Goal: Information Seeking & Learning: Understand process/instructions

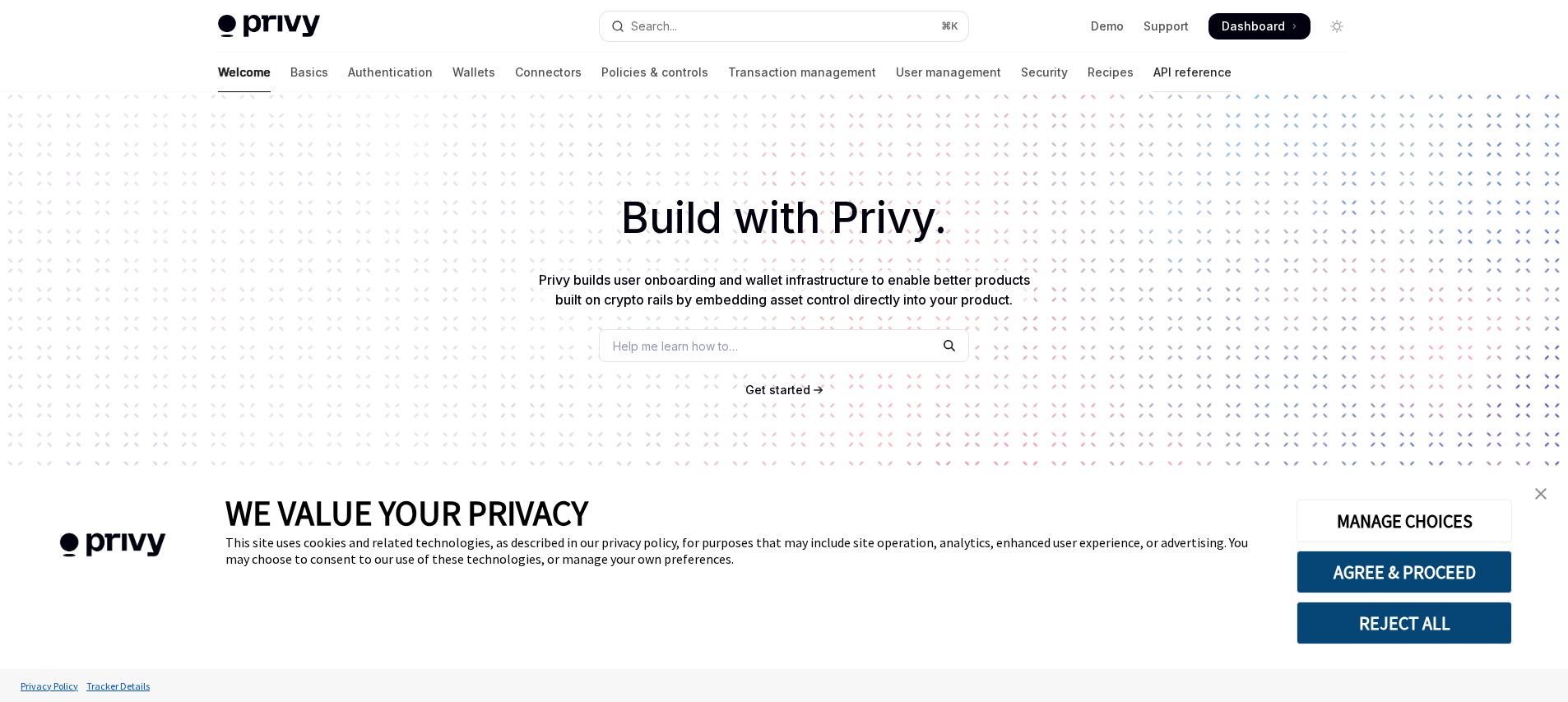
click at [1153, 74] on link "API reference" at bounding box center [1192, 72] width 78 height 40
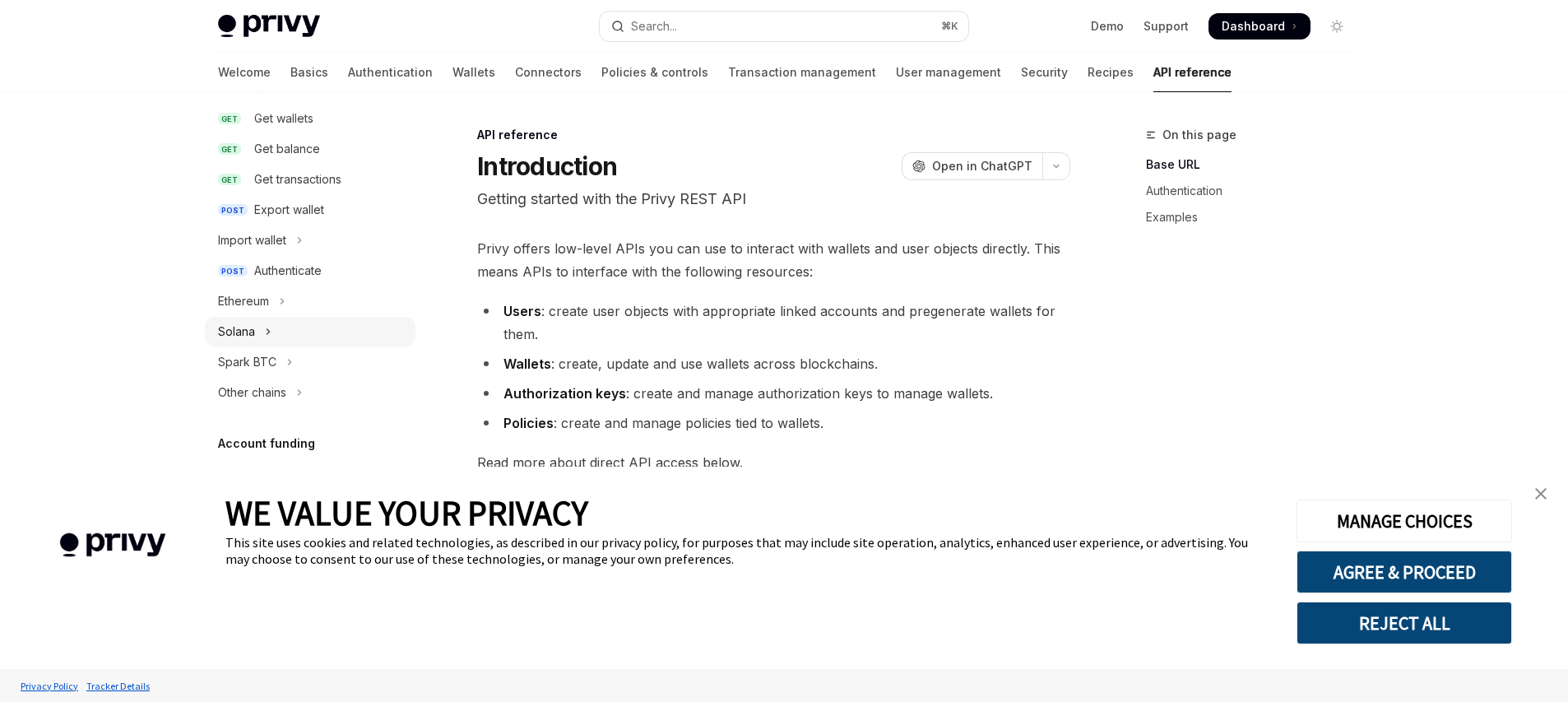
scroll to position [300, 0]
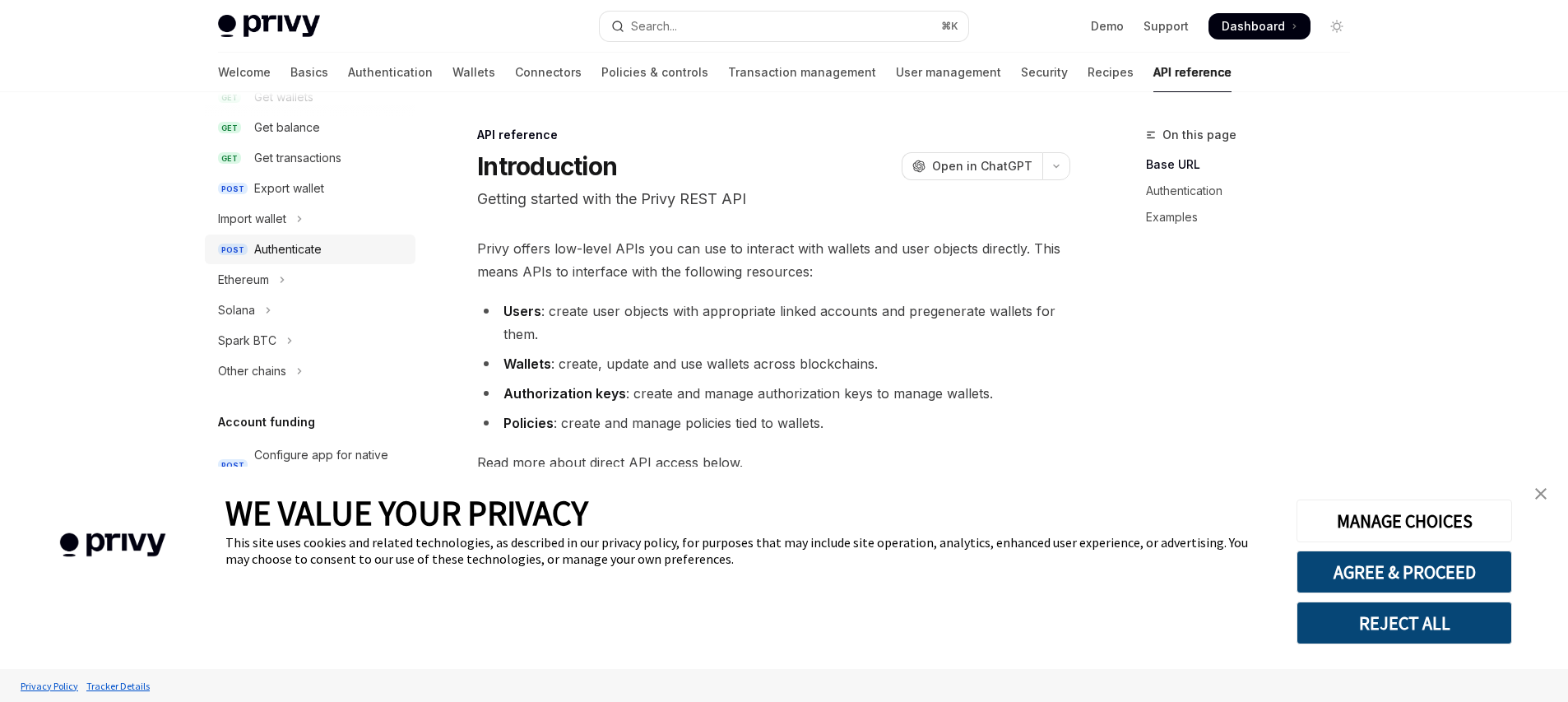
click at [311, 254] on div "Authenticate" at bounding box center [287, 249] width 67 height 19
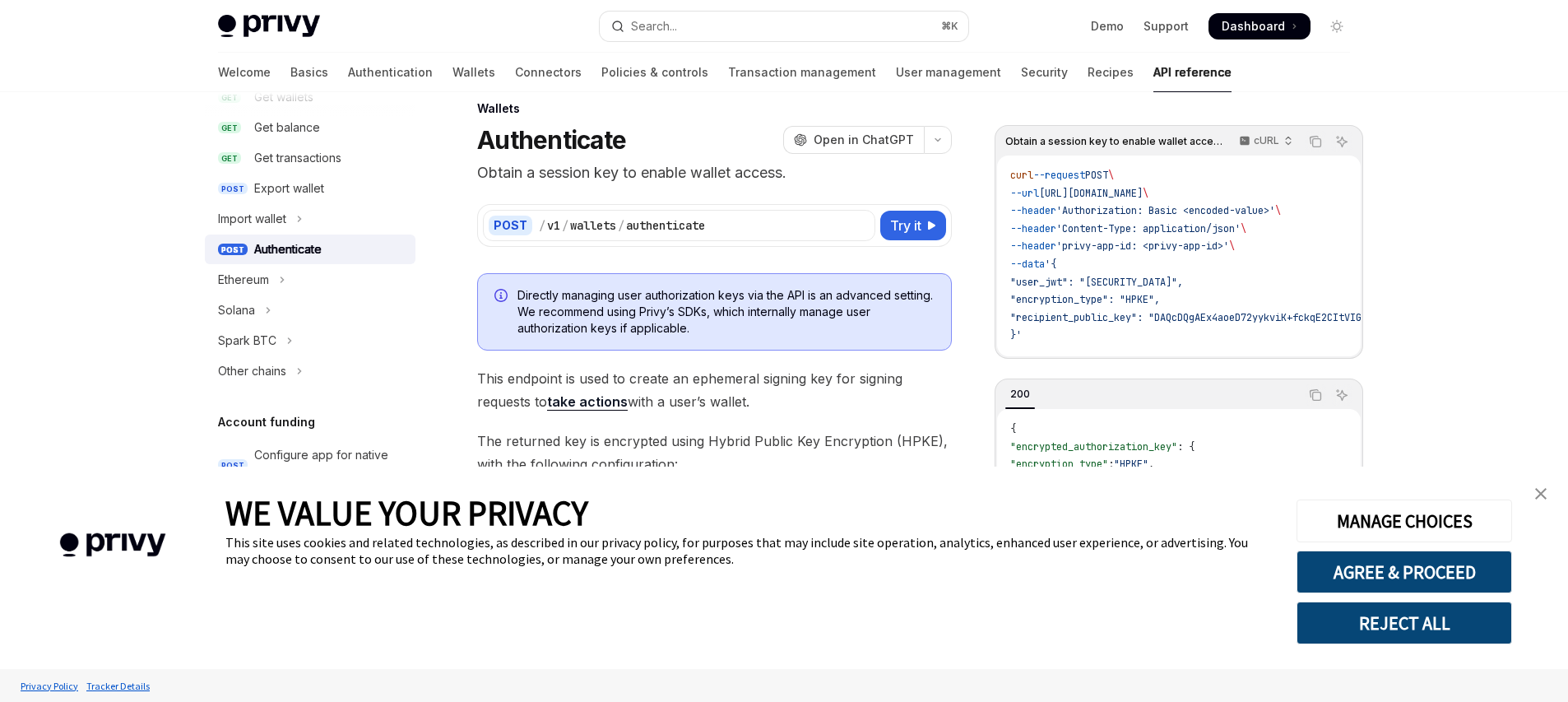
scroll to position [83, 0]
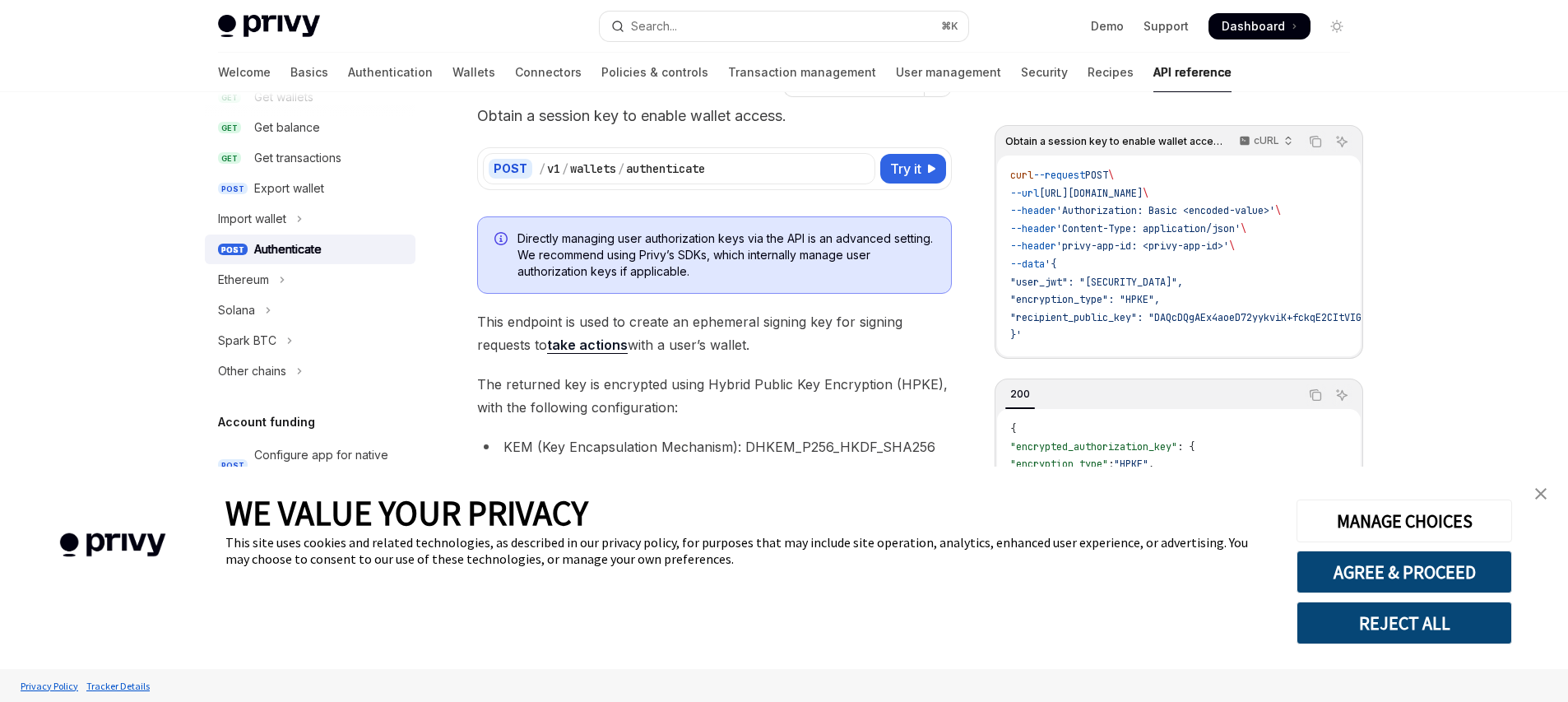
click at [1057, 280] on span ""user_jwt": "eyJhbGciOiJIUzI1NiIsInR5cCI6IkpXVCJ9.eyJzdWIiOiIxMjM0NTY3ODkwIiwib…" at bounding box center [1097, 282] width 173 height 14
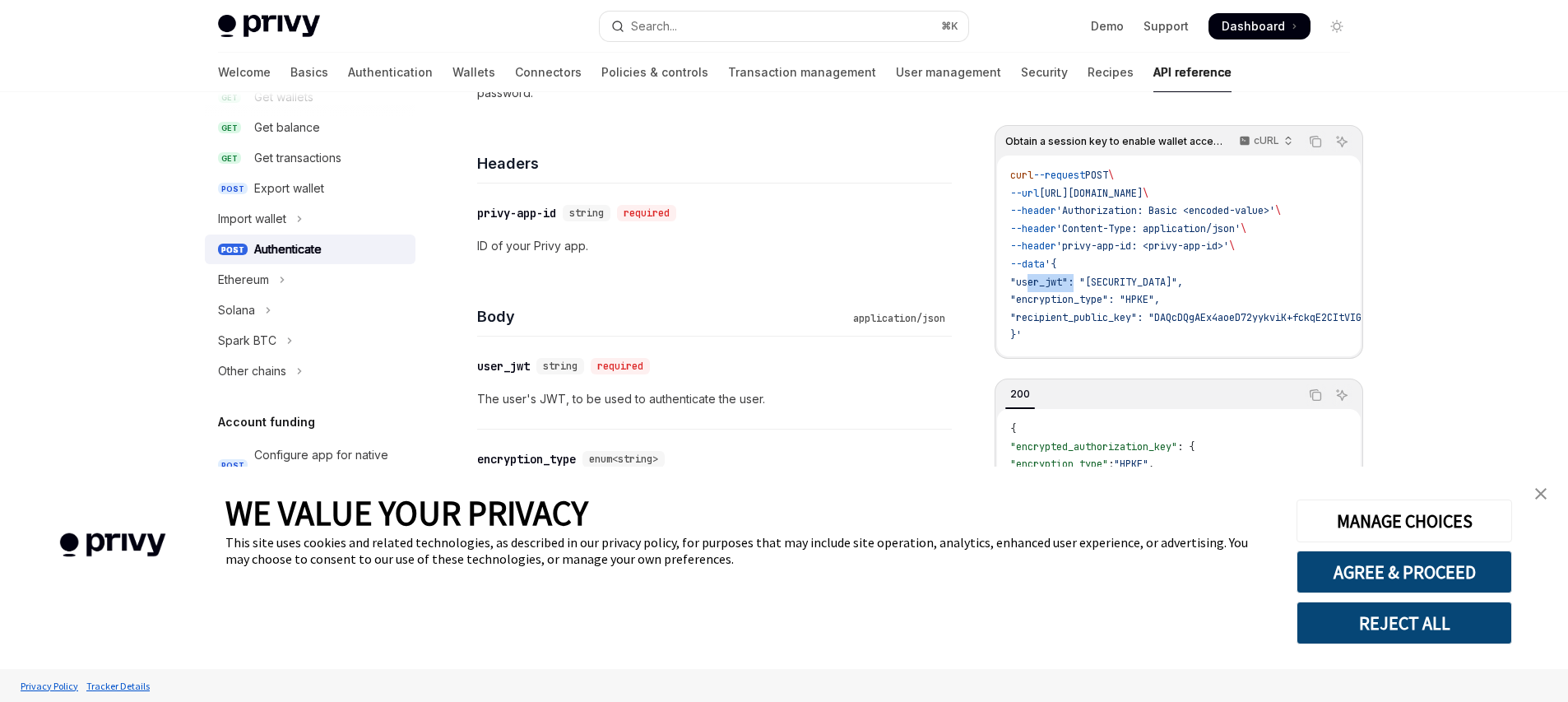
scroll to position [805, 0]
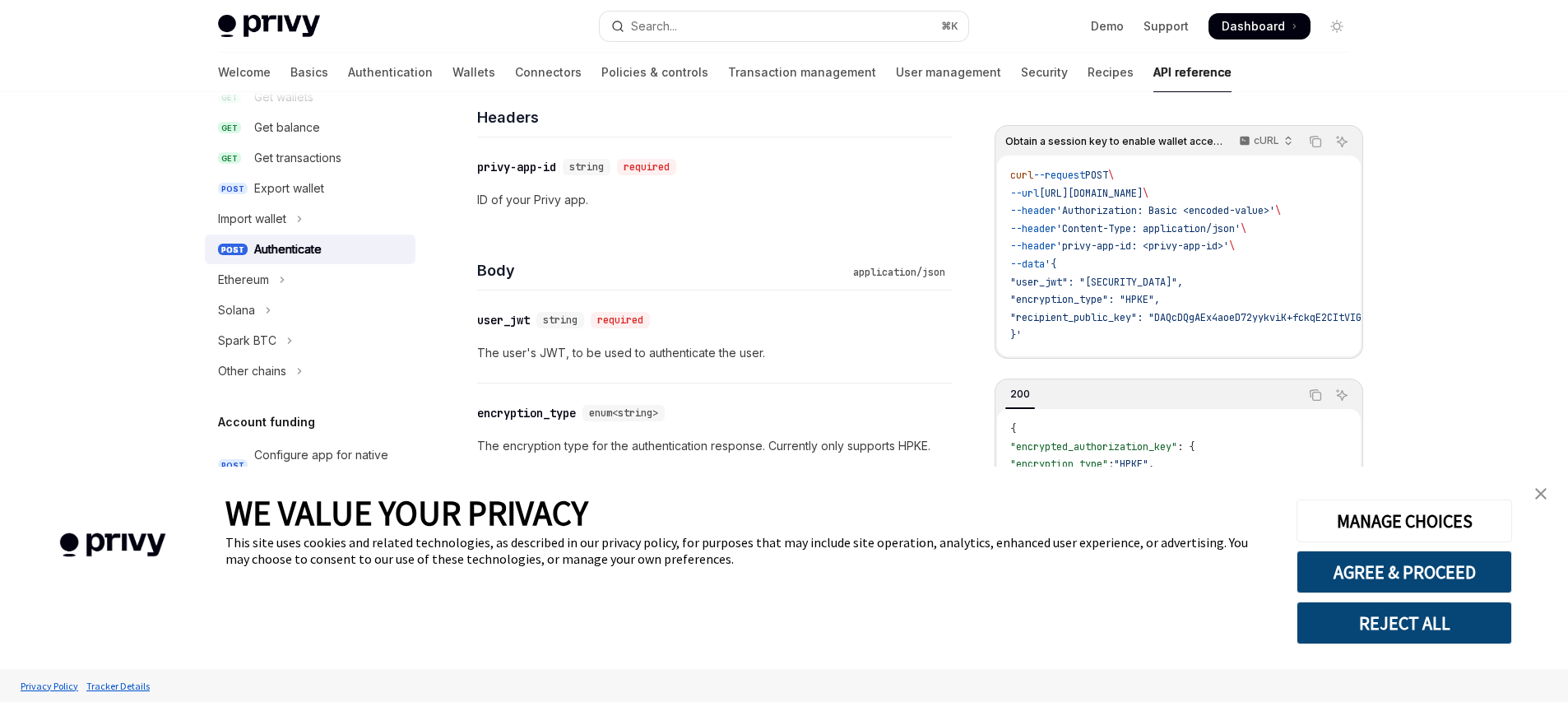
click at [547, 353] on p "The user's JWT, to be used to authenticate the user." at bounding box center [714, 353] width 474 height 19
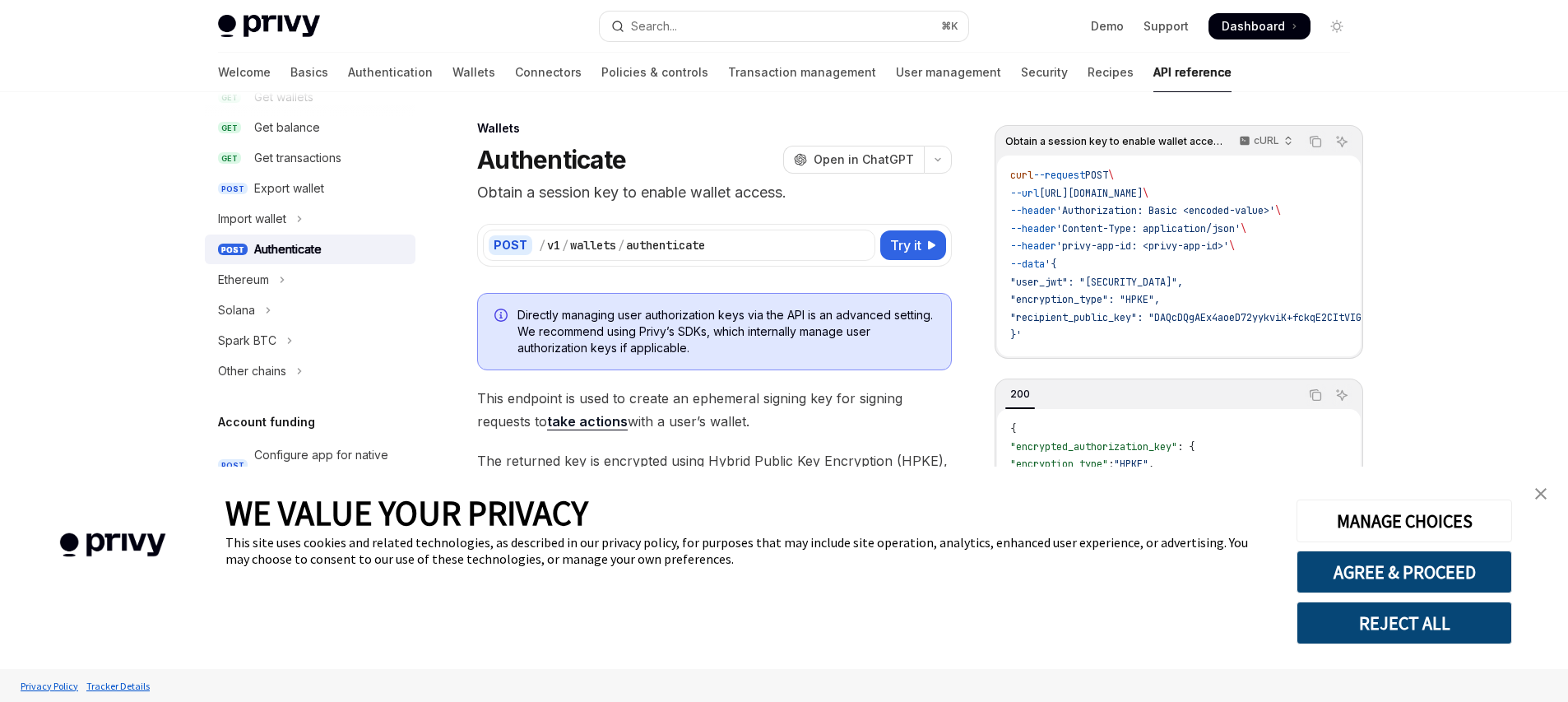
scroll to position [0, 0]
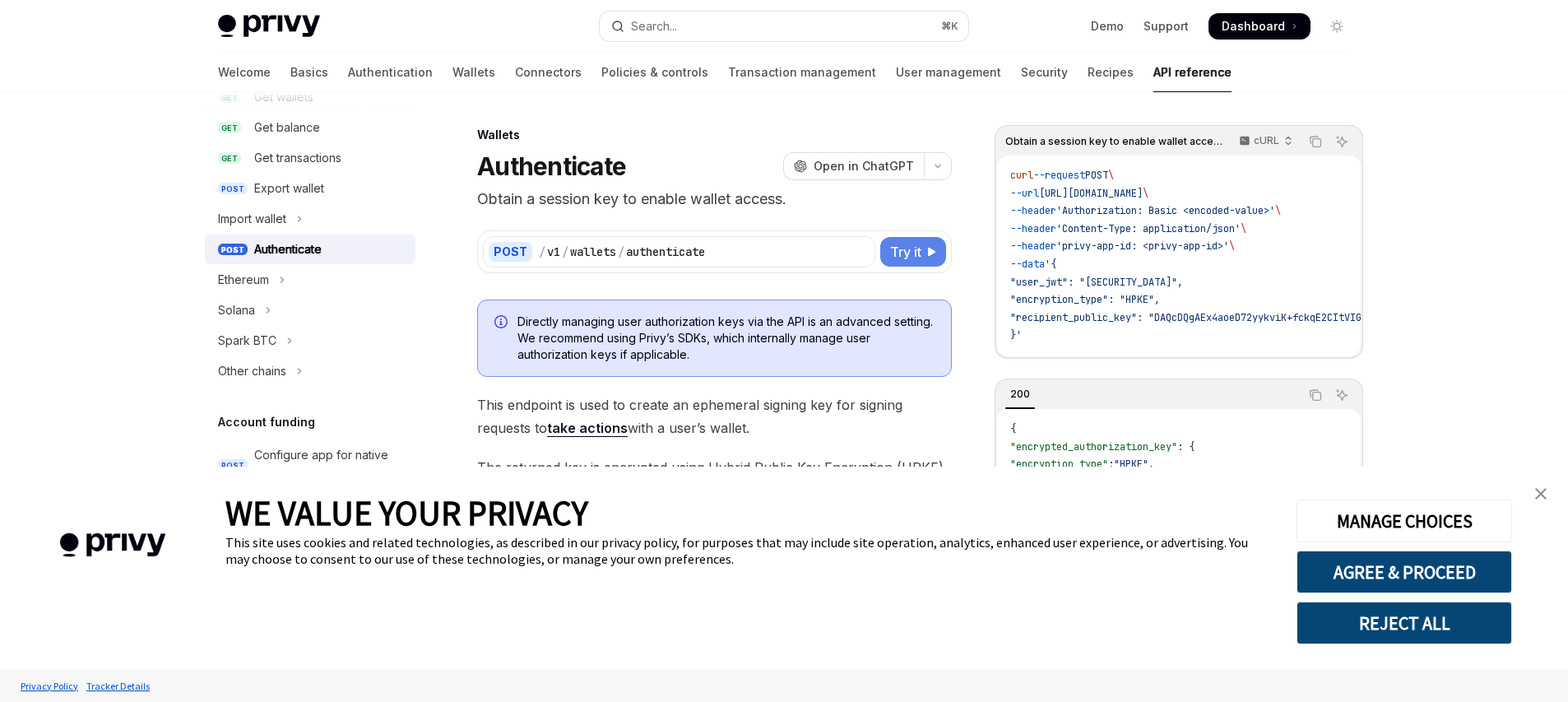
click at [907, 242] on span "Try it" at bounding box center [905, 252] width 31 height 19
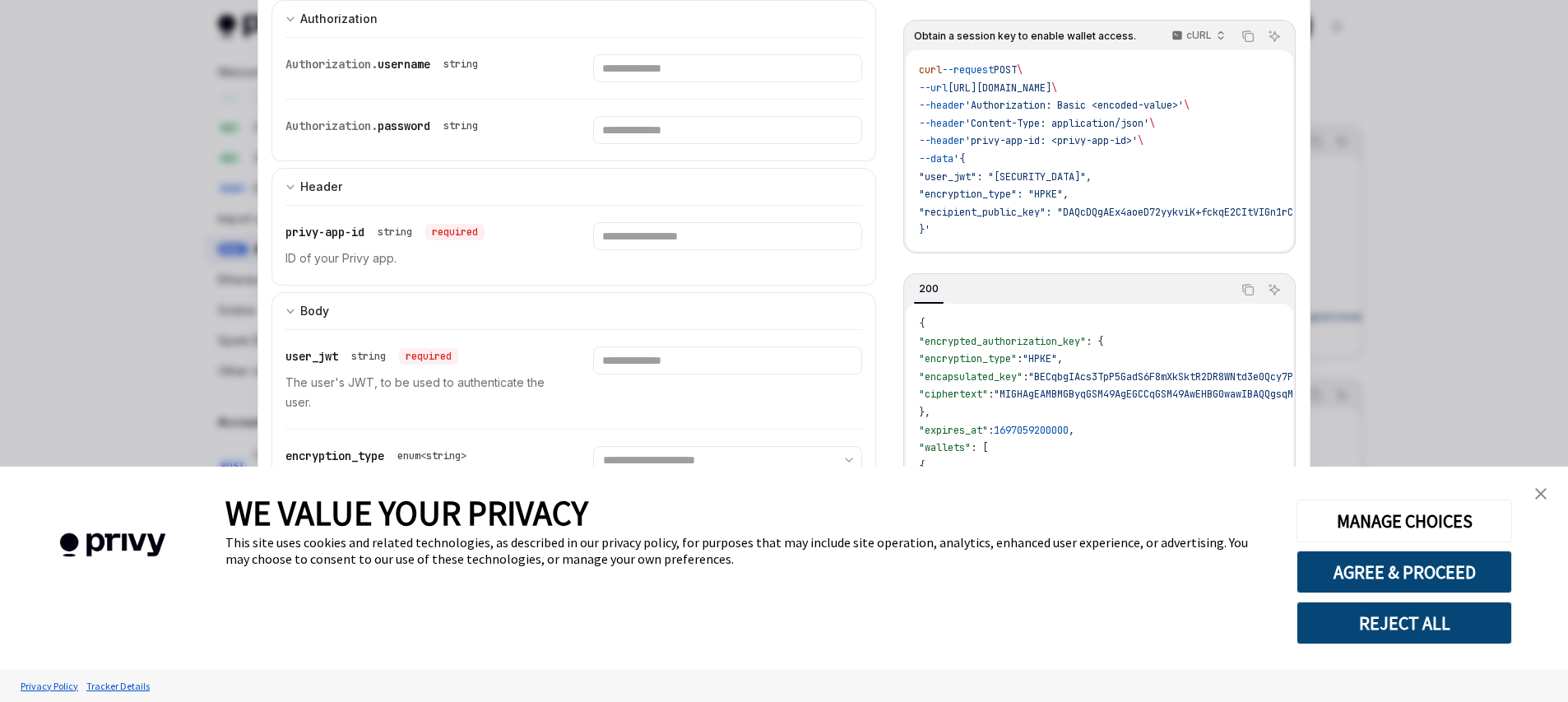
scroll to position [254, 0]
click at [472, 372] on p "The user's JWT, to be used to authenticate the user." at bounding box center [420, 392] width 268 height 40
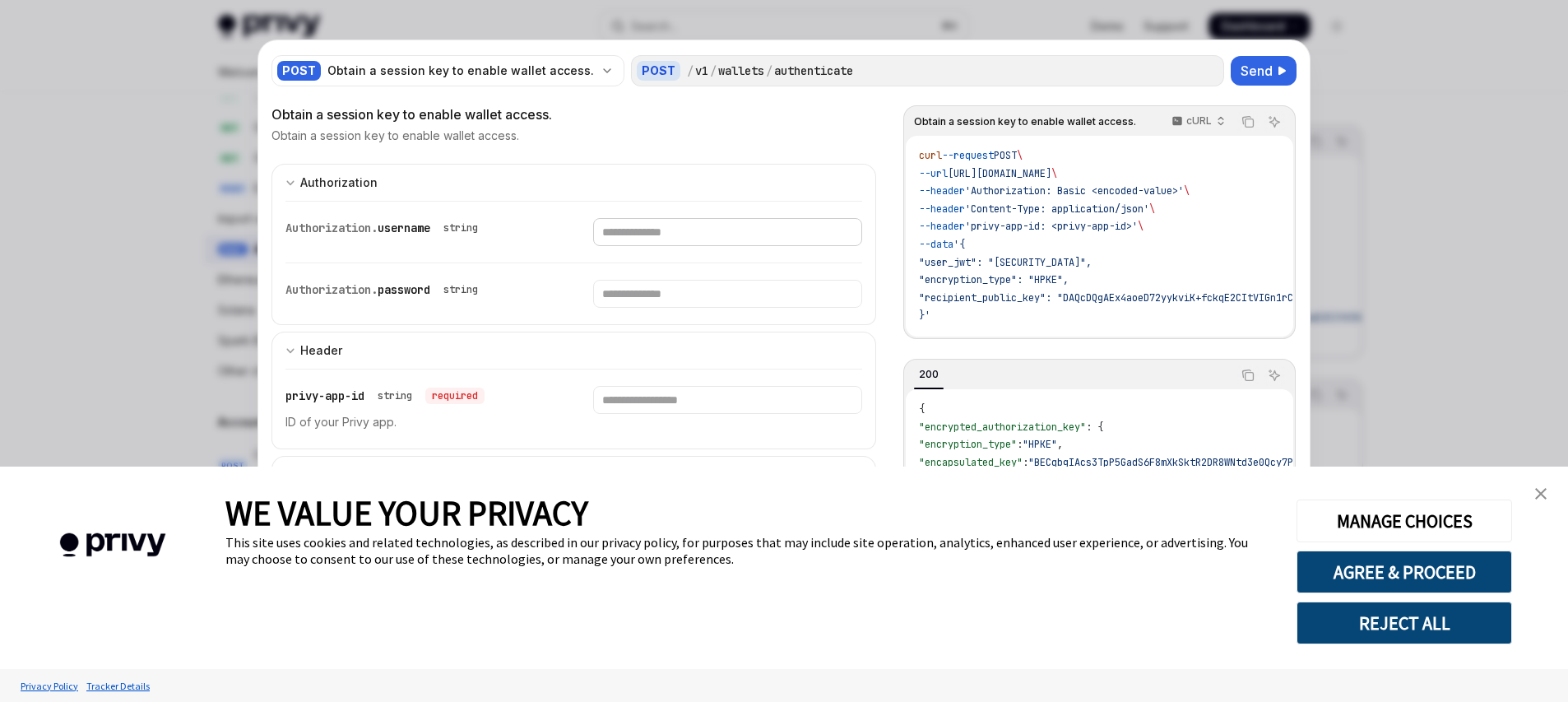
click at [647, 234] on input "Enter username" at bounding box center [727, 231] width 268 height 28
click at [636, 279] on div "Authorization. password string" at bounding box center [574, 294] width 576 height 61
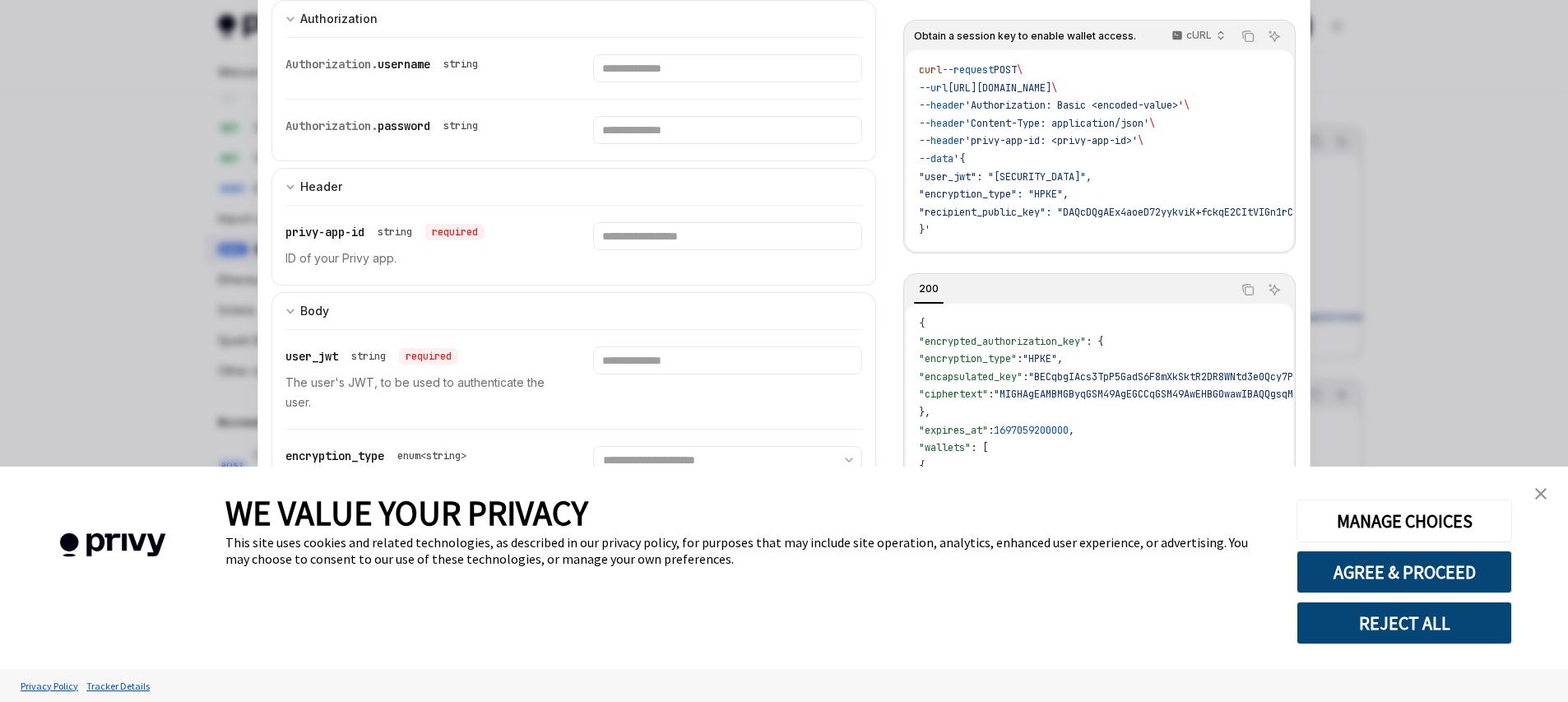
scroll to position [410, 0]
click at [375, 372] on p "The user's JWT, to be used to authenticate the user." at bounding box center [420, 392] width 268 height 40
click at [376, 372] on p "The user's JWT, to be used to authenticate the user." at bounding box center [420, 392] width 268 height 40
click at [633, 346] on input "Enter user_jwt" at bounding box center [727, 360] width 268 height 28
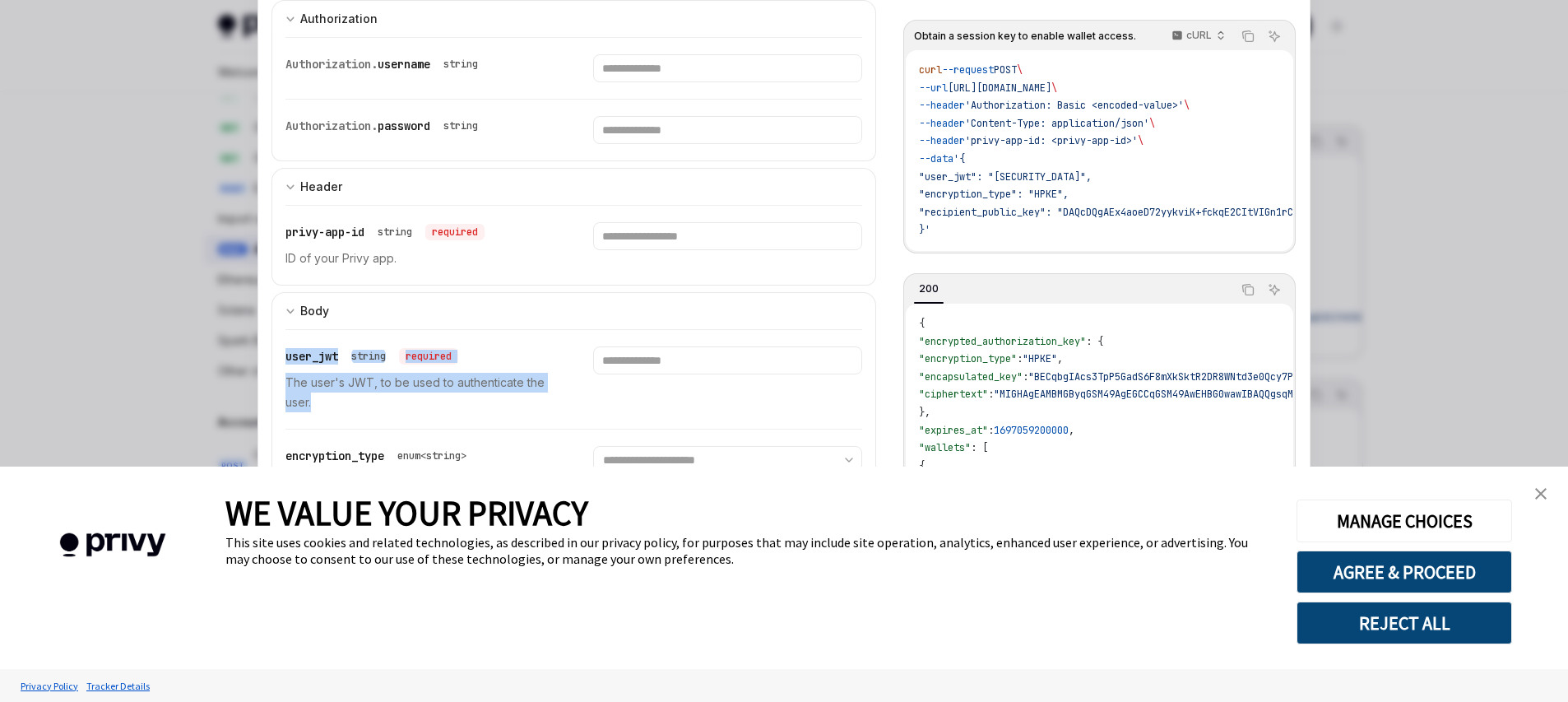
drag, startPoint x: 278, startPoint y: 107, endPoint x: 347, endPoint y: 153, distance: 82.9
click at [345, 329] on div "**********" at bounding box center [574, 488] width 605 height 319
click at [436, 372] on p "The user's JWT, to be used to authenticate the user." at bounding box center [420, 392] width 268 height 40
click at [422, 372] on p "The user's JWT, to be used to authenticate the user." at bounding box center [420, 392] width 268 height 40
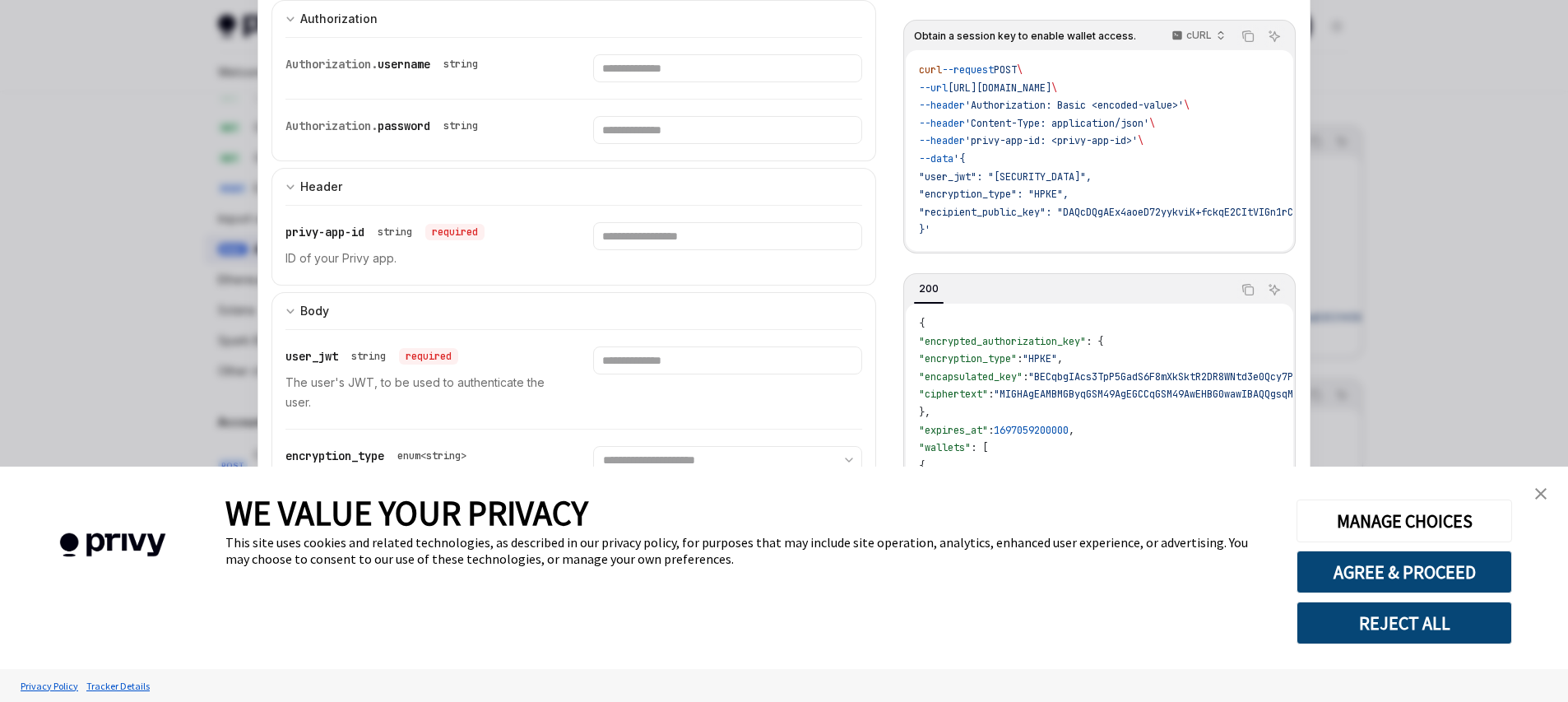
click at [472, 372] on p "The user's JWT, to be used to authenticate the user." at bounding box center [420, 392] width 268 height 40
click at [1016, 334] on span ""encrypted_authorization_key"" at bounding box center [1002, 341] width 167 height 14
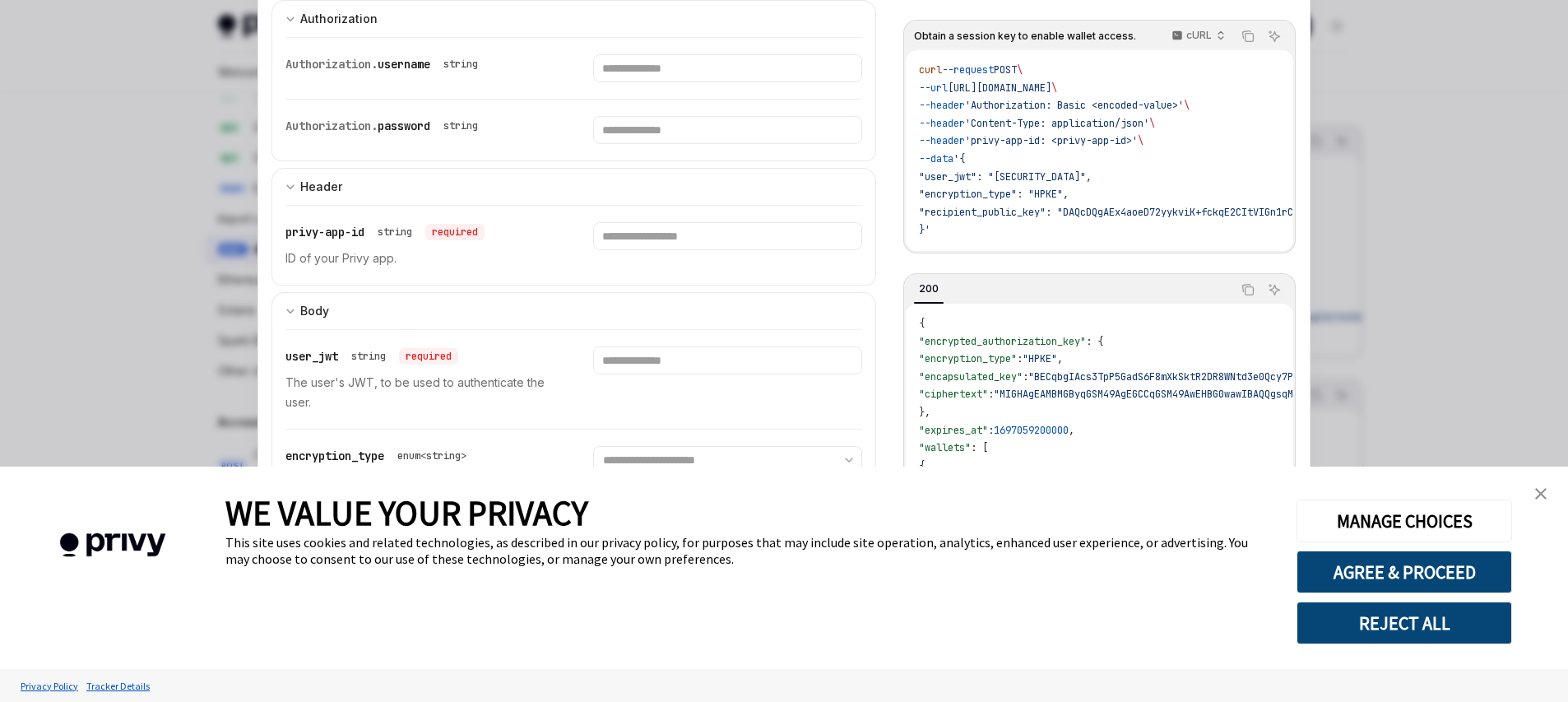
click at [1016, 334] on span ""encrypted_authorization_key"" at bounding box center [1002, 341] width 167 height 14
click at [976, 370] on span ""encapsulated_key"" at bounding box center [970, 377] width 104 height 14
click at [1086, 370] on span ""BECqbgIAcs3TpP5GadS6F8mXkSktR2DR8WNtd3e0Qcy7PpoRHEygpzjFWttntS+SEM3VSr4Thewh18…" at bounding box center [1287, 377] width 518 height 14
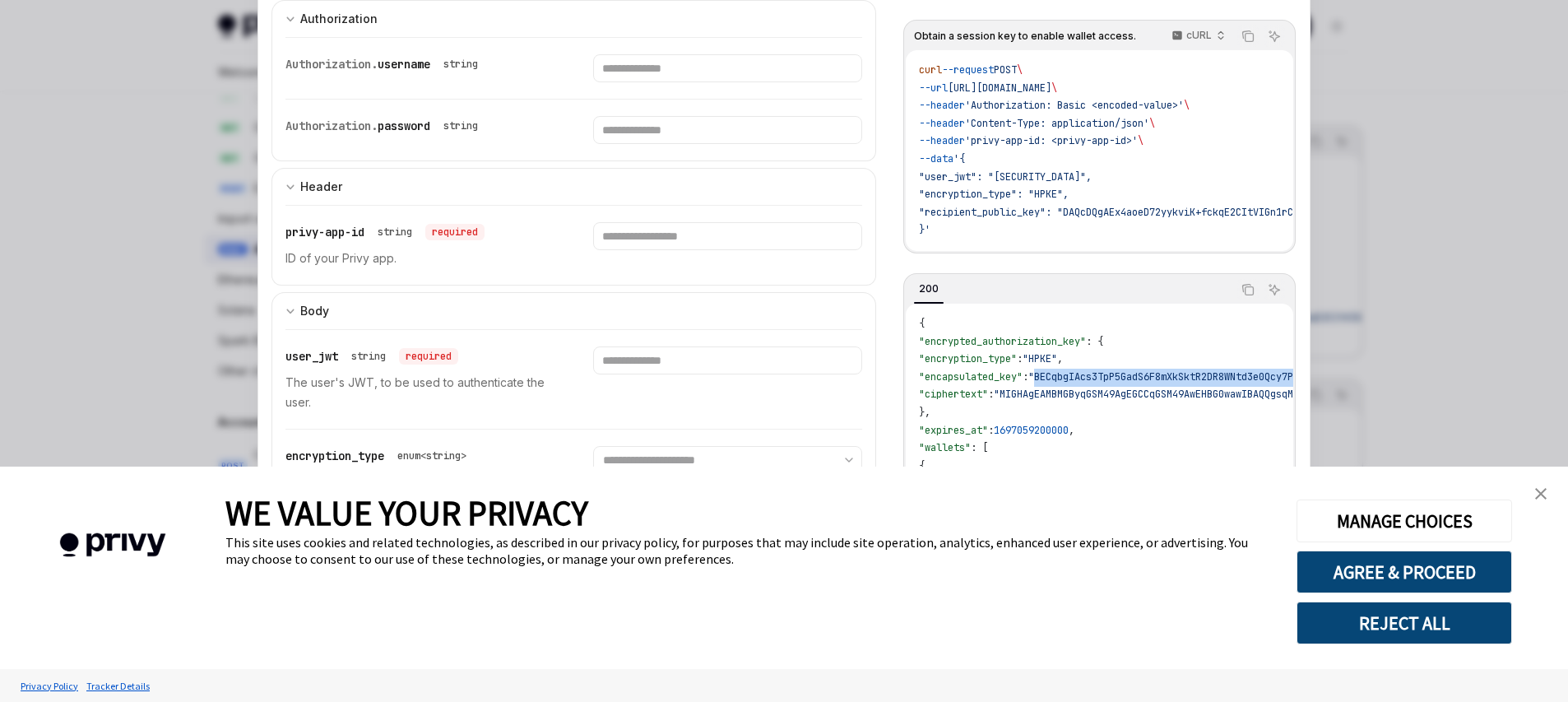
scroll to position [0, 0]
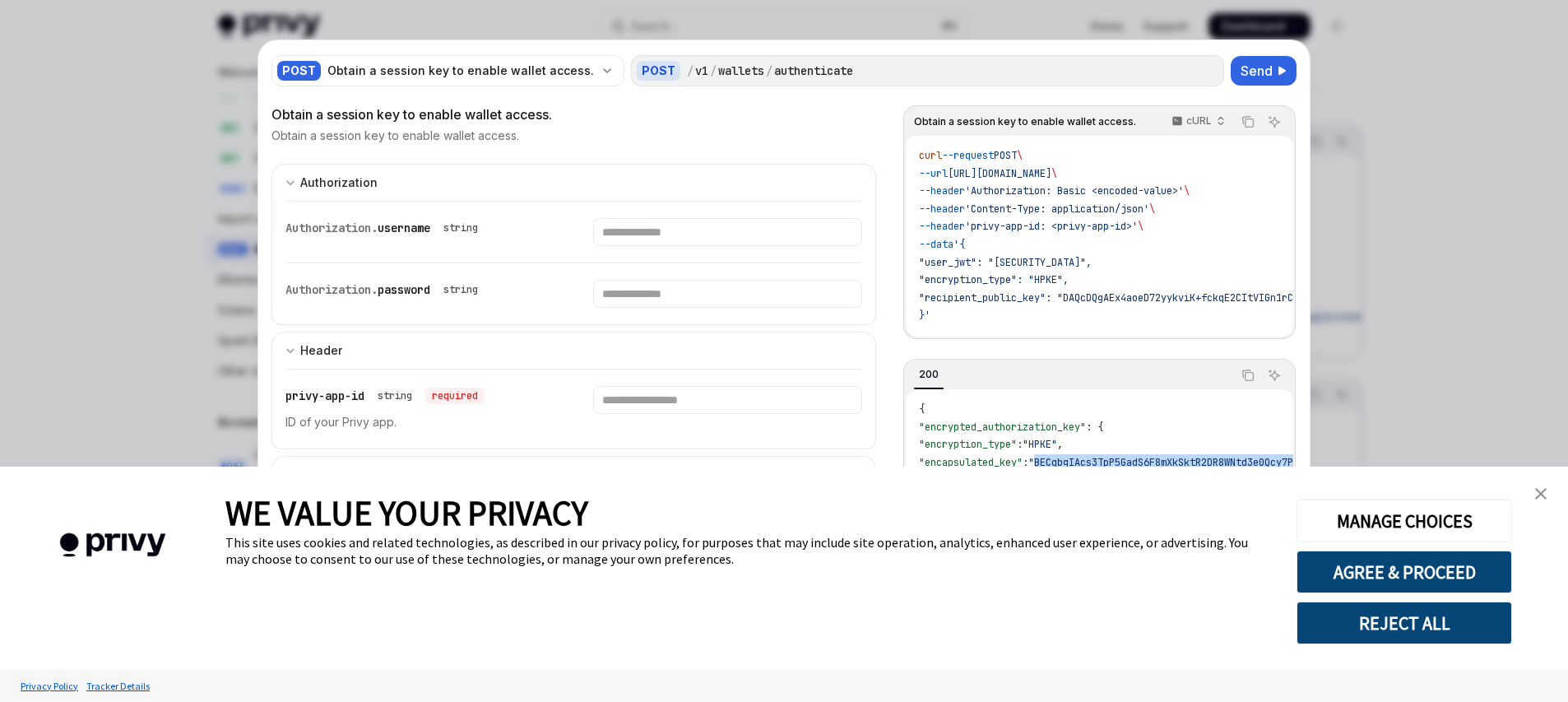
click at [1079, 258] on span ""user_jwt": "eyJhbGciOiJIUzI1NiIsInR5cCI6IkpXVCJ9.eyJzdWIiOiIxMjM0NTY3ODkwIiwib…" at bounding box center [1005, 263] width 173 height 14
click at [1463, 123] on div at bounding box center [784, 351] width 1568 height 702
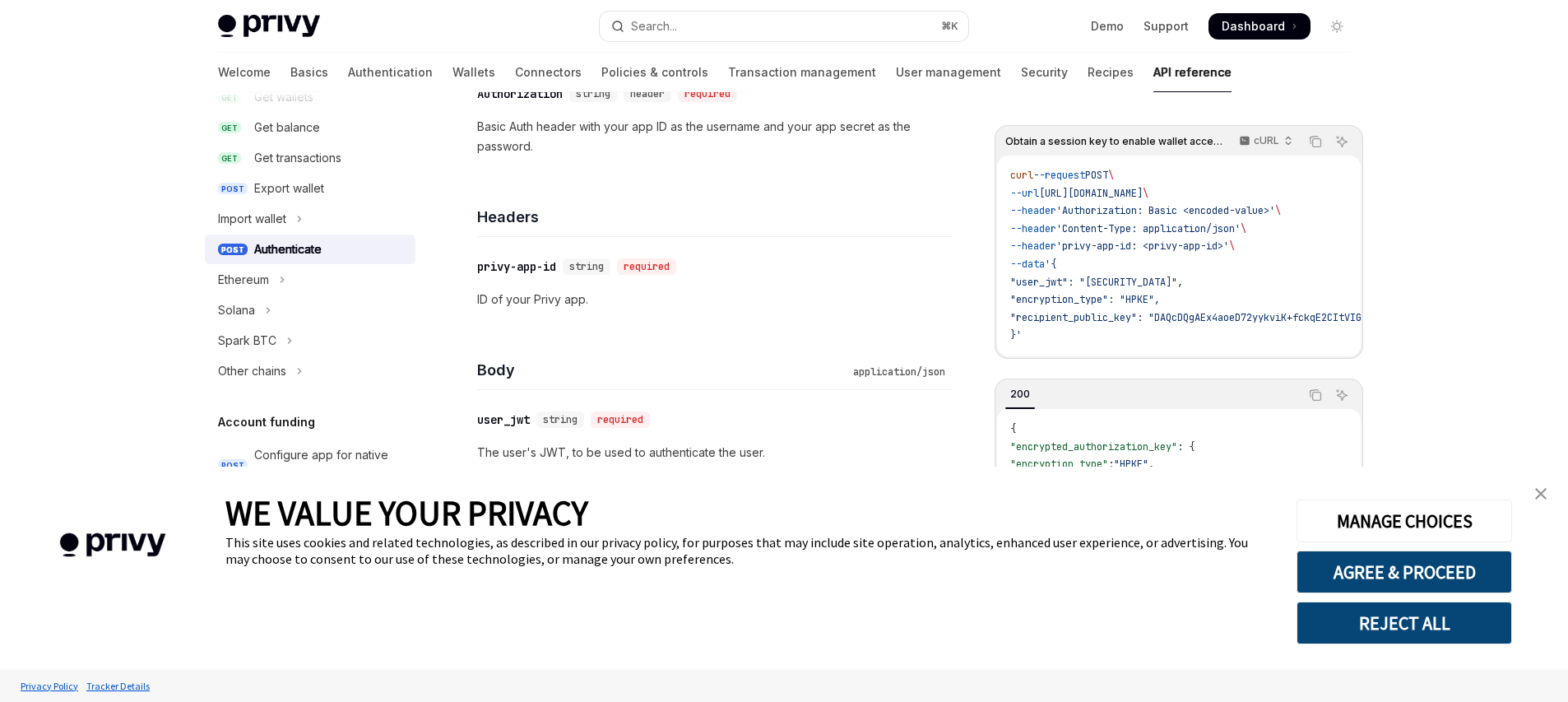
scroll to position [1238, 0]
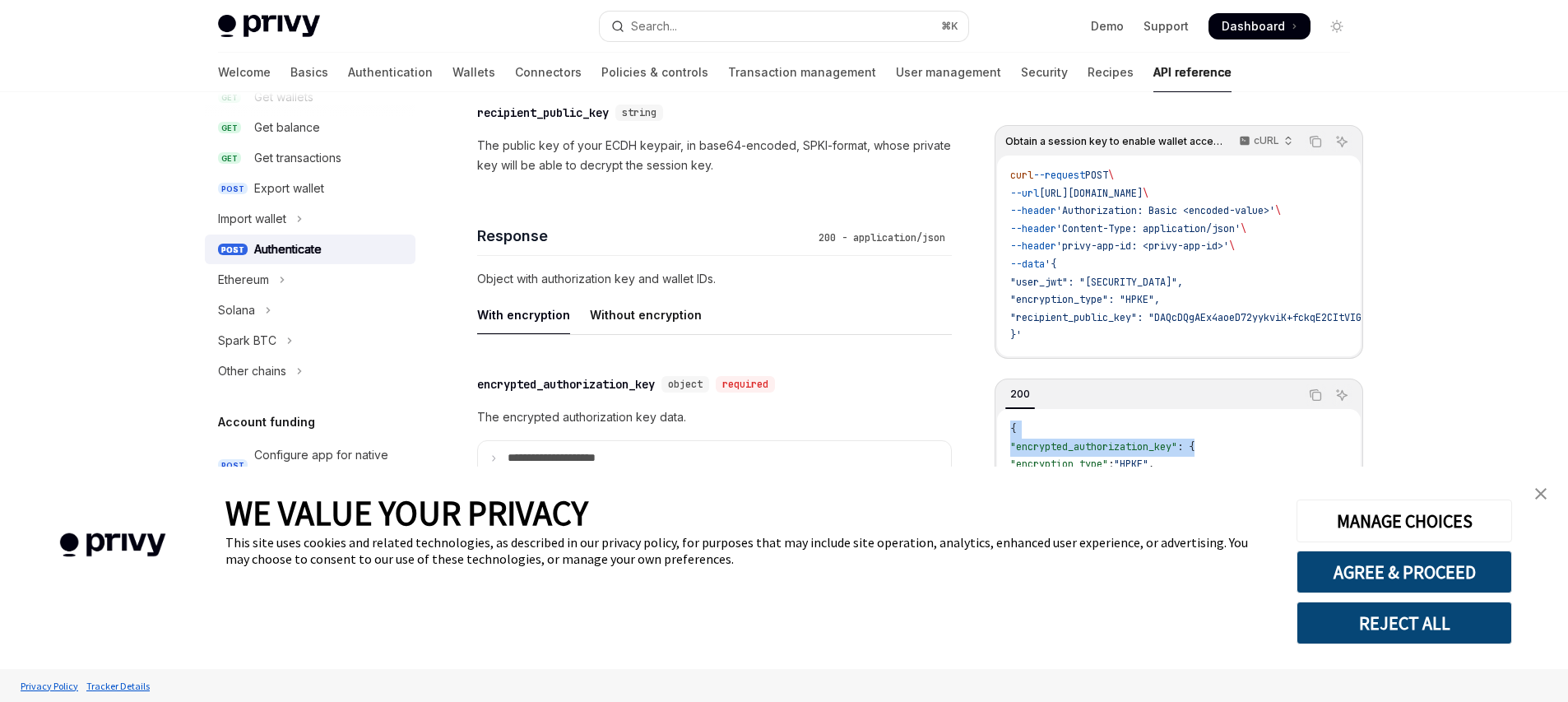
drag, startPoint x: 1352, startPoint y: 426, endPoint x: 1352, endPoint y: 443, distance: 17.0
click at [1352, 443] on div "200 Copy Ask AI { "encrypted_authorization_key" : { "encryption_type" : "HPKE" …" at bounding box center [1178, 526] width 368 height 297
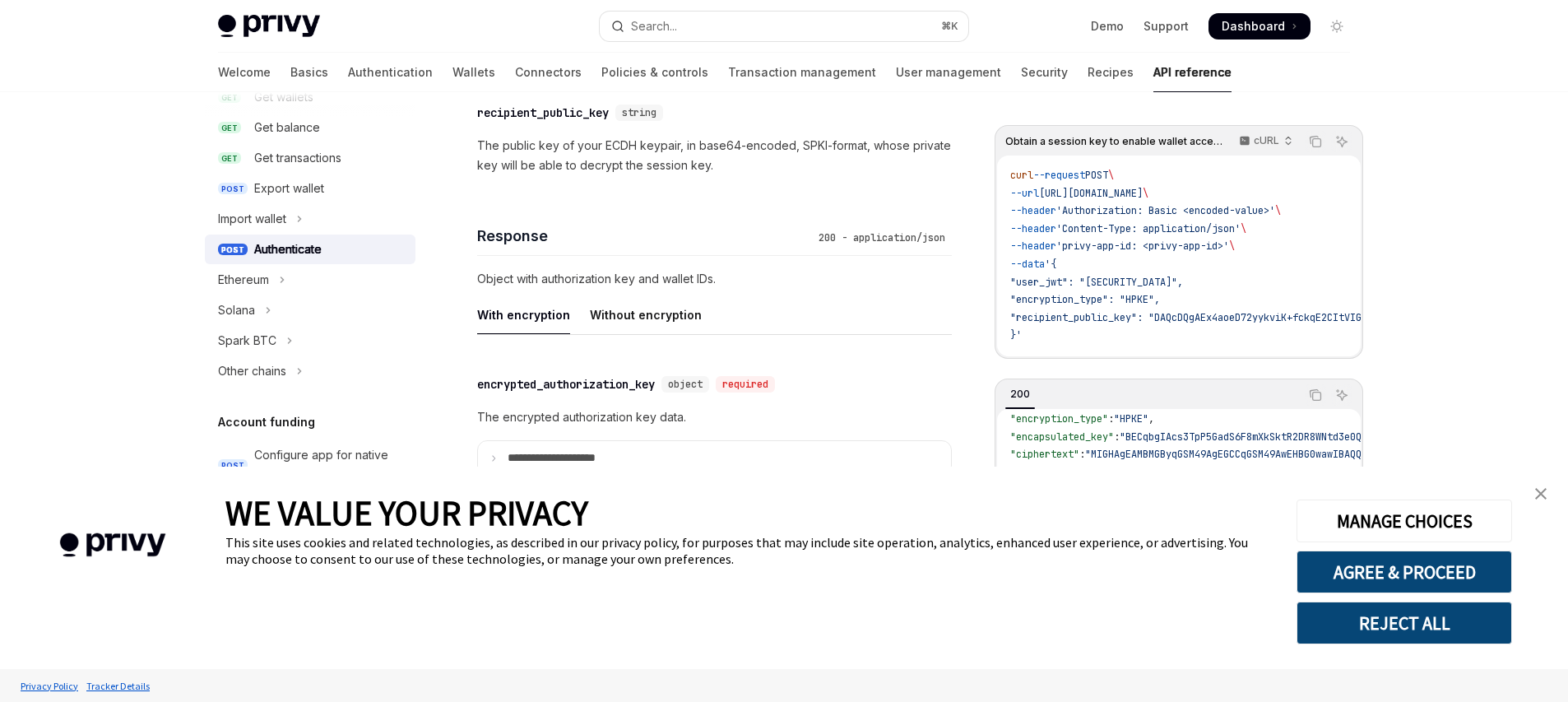
scroll to position [46, 0]
click at [1197, 436] on span ""BECqbgIAcs3TpP5GadS6F8mXkSktR2DR8WNtd3e0Qcy7PpoRHEygpzjFWttntS+SEM3VSr4Thewh18…" at bounding box center [1377, 437] width 518 height 14
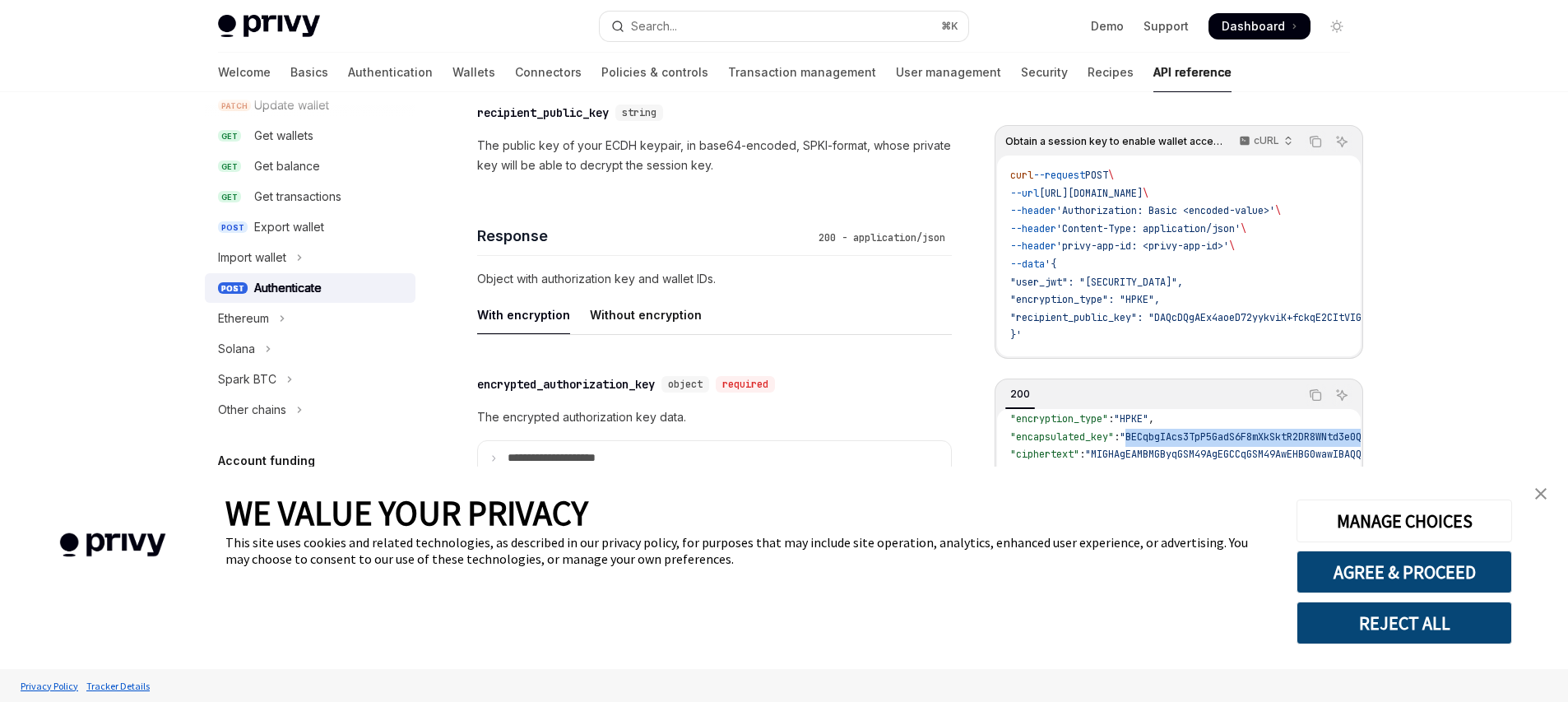
scroll to position [661, 0]
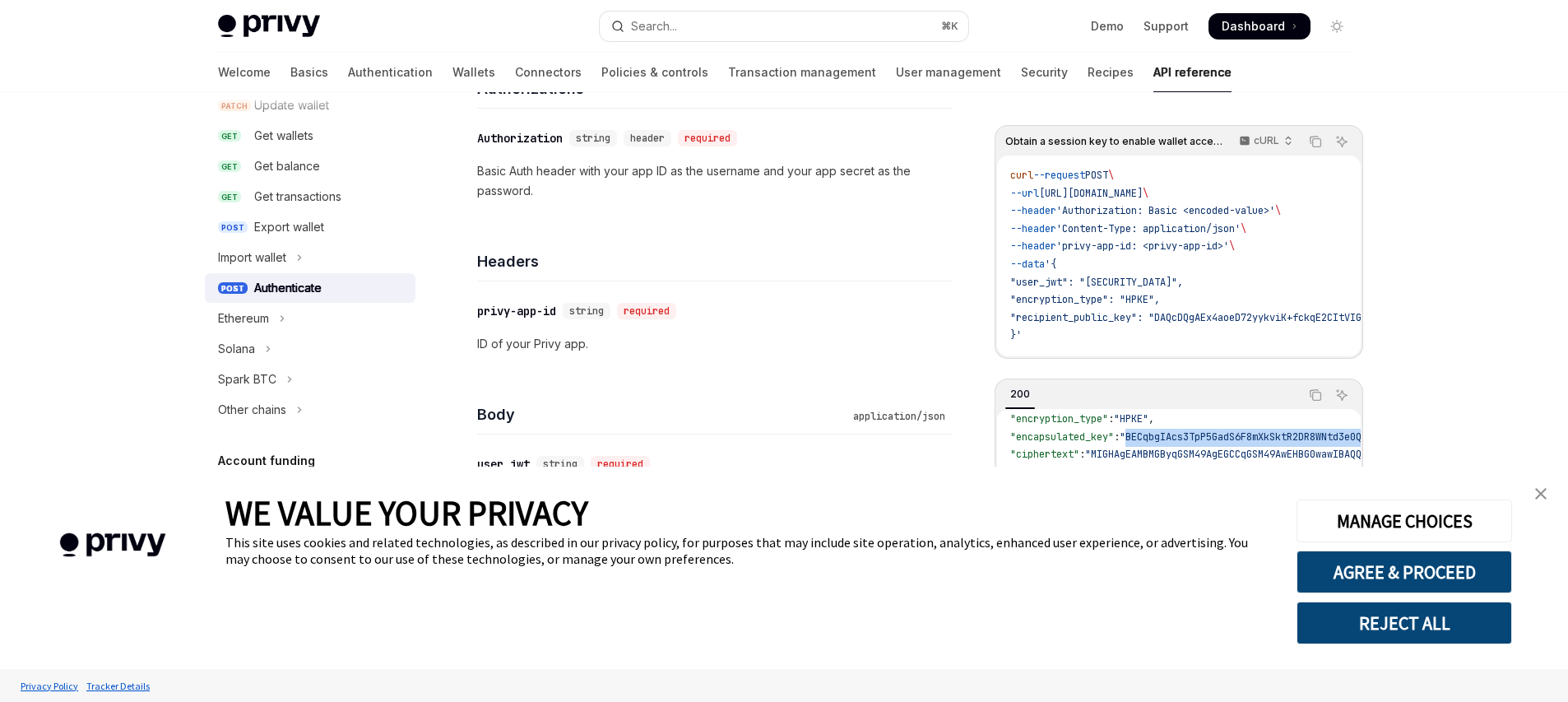
click at [286, 30] on img at bounding box center [268, 26] width 102 height 23
type textarea "*"
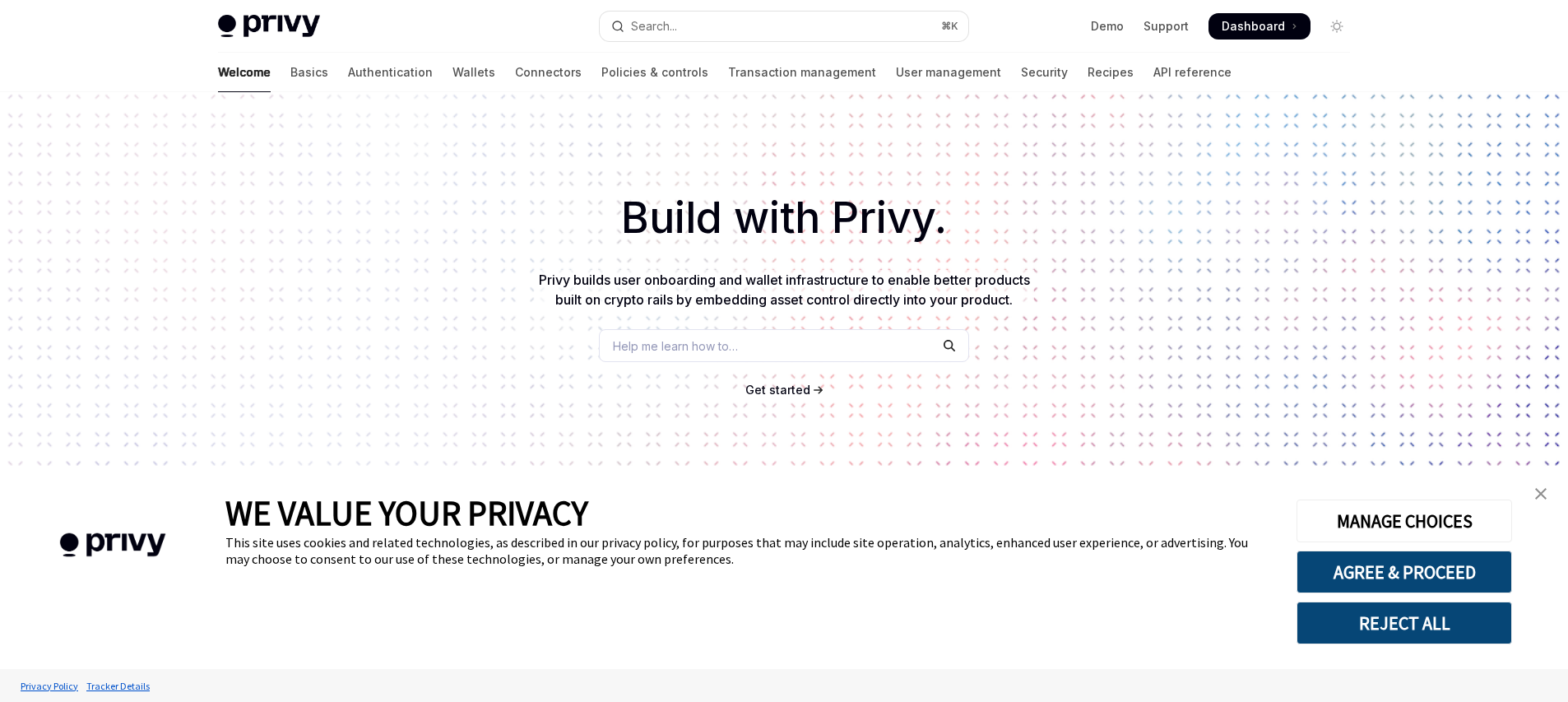
click at [1271, 30] on span "Dashboard" at bounding box center [1252, 26] width 63 height 17
